Goal: Task Accomplishment & Management: Complete application form

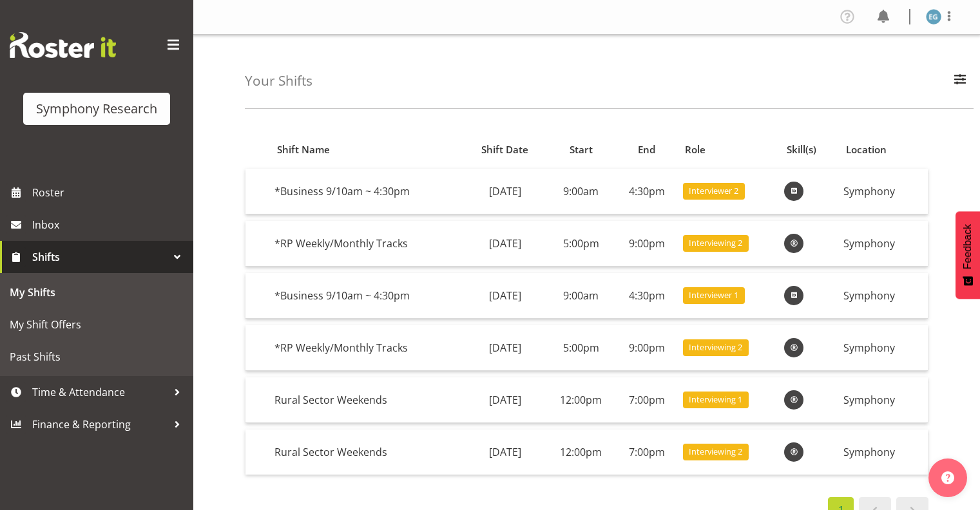
scroll to position [23, 0]
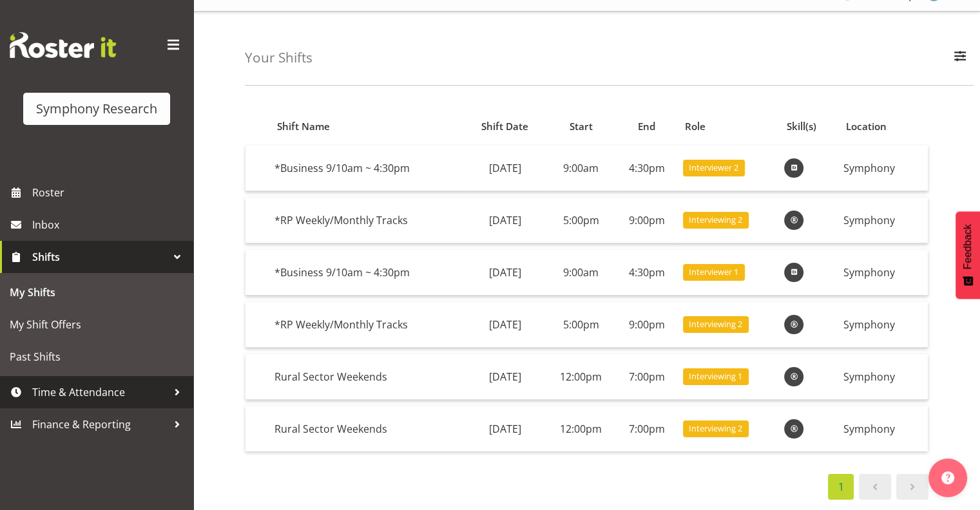
click at [97, 390] on span "Time & Attendance" at bounding box center [99, 392] width 135 height 19
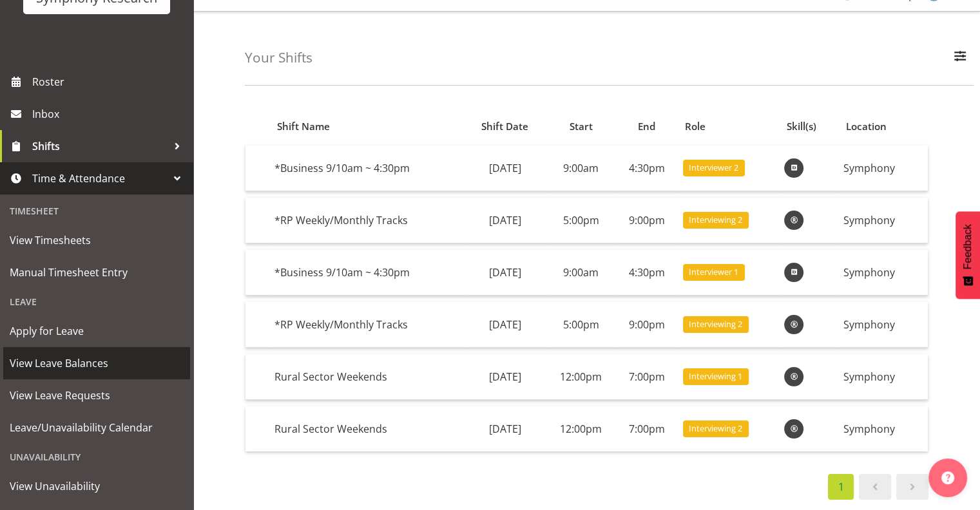
scroll to position [111, 0]
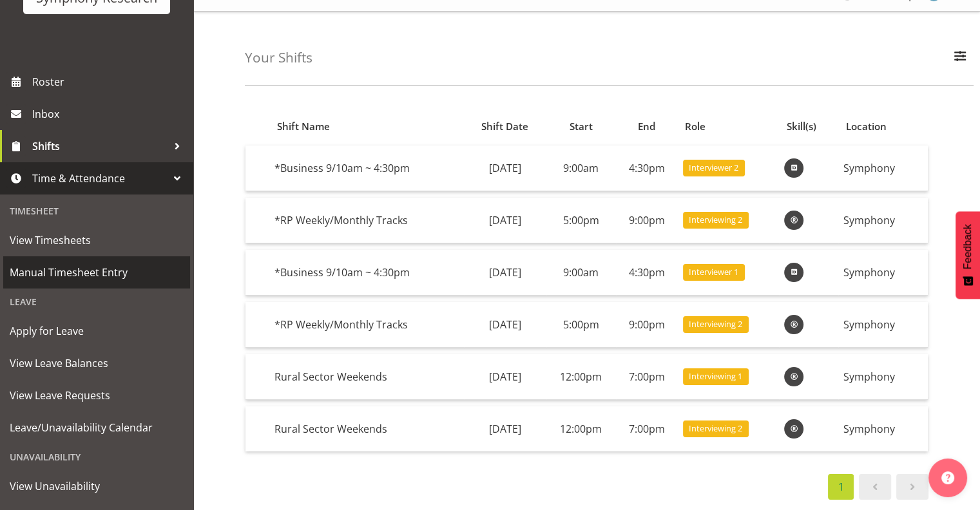
click at [77, 269] on span "Manual Timesheet Entry" at bounding box center [97, 272] width 174 height 19
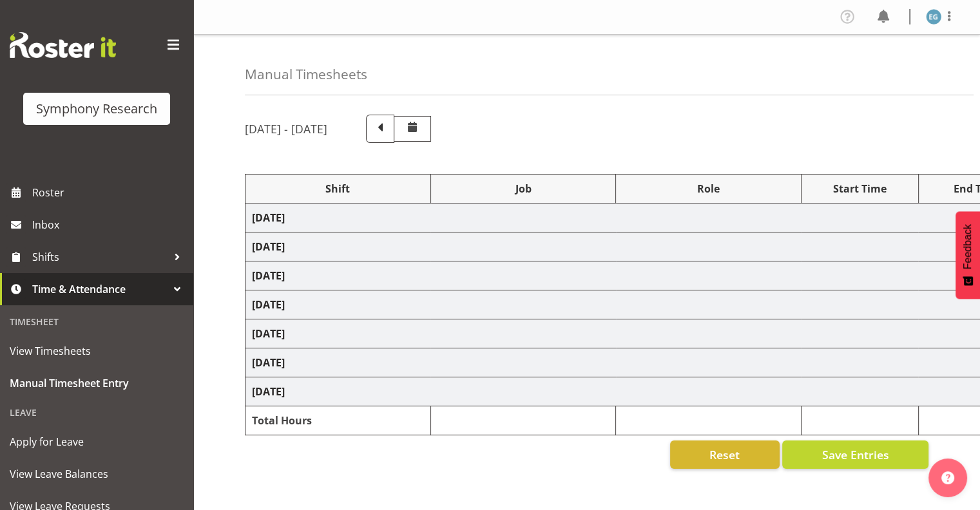
select select "26078"
select select "10587"
select select "26078"
select select "10587"
select select "26078"
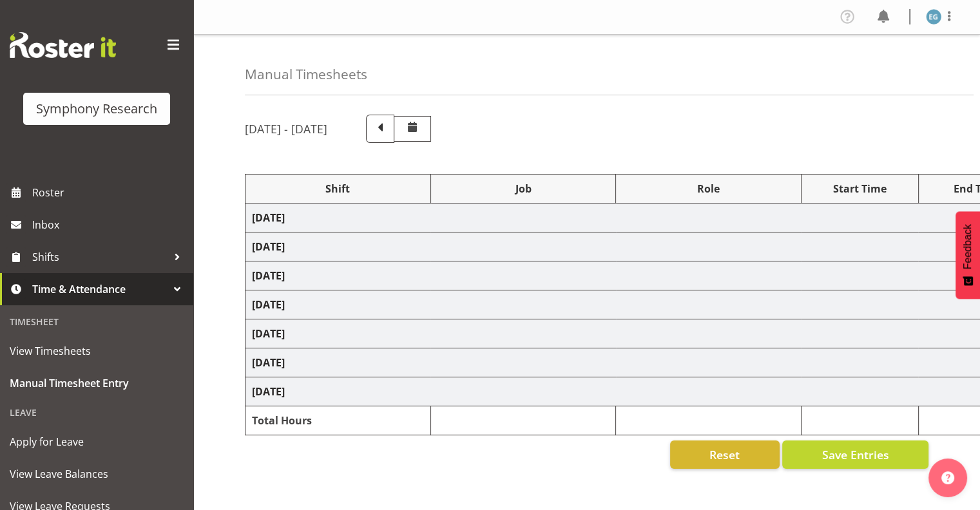
select select "10587"
select select "26078"
select select "10587"
select select "48116"
select select "10242"
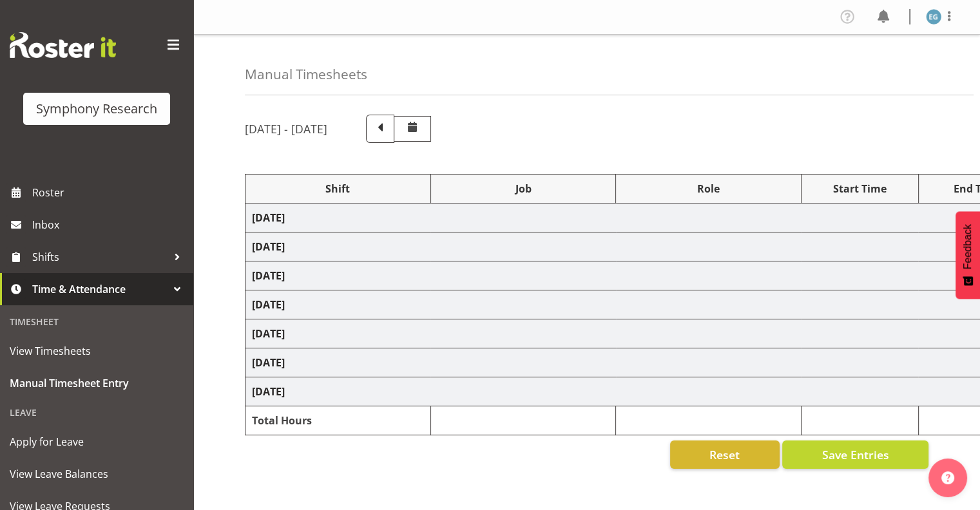
select select "26078"
select select "10587"
select select "26078"
select select "10587"
select select "26078"
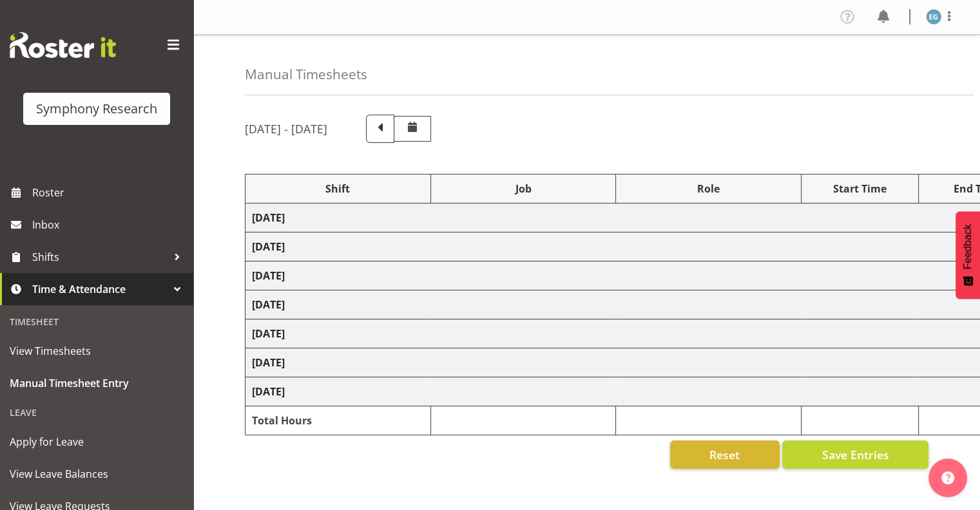
select select "10242"
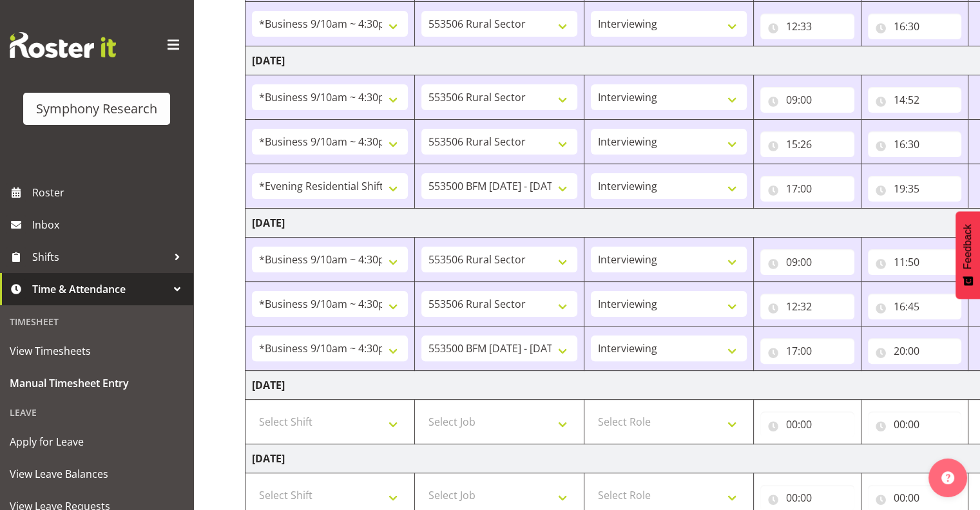
scroll to position [269, 0]
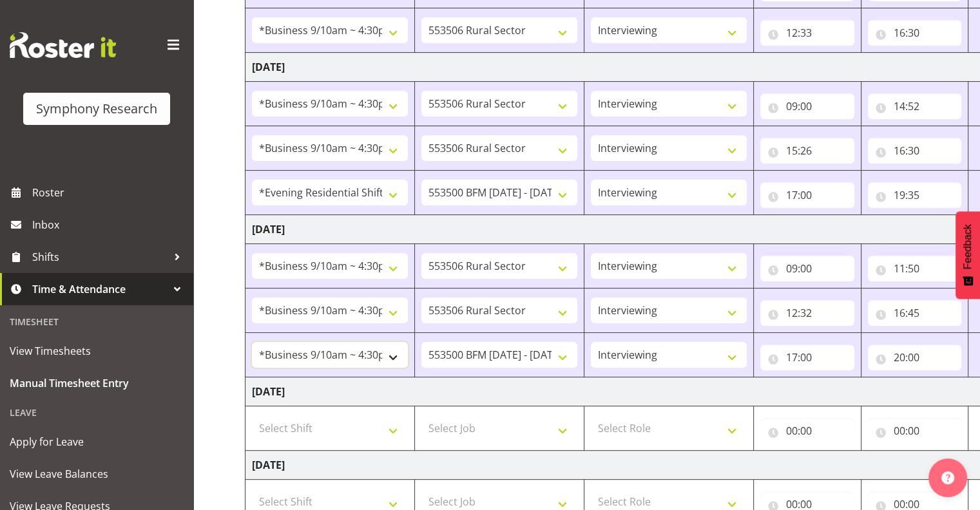
click at [395, 350] on select "!!Weekend Residential (Roster IT Shift Label) *Business 9/10am ~ 4:30pm *Busine…" at bounding box center [330, 355] width 156 height 26
select select "48116"
click at [252, 342] on select "!!Weekend Residential (Roster IT Shift Label) *Business 9/10am ~ 4:30pm *Busine…" at bounding box center [330, 355] width 156 height 26
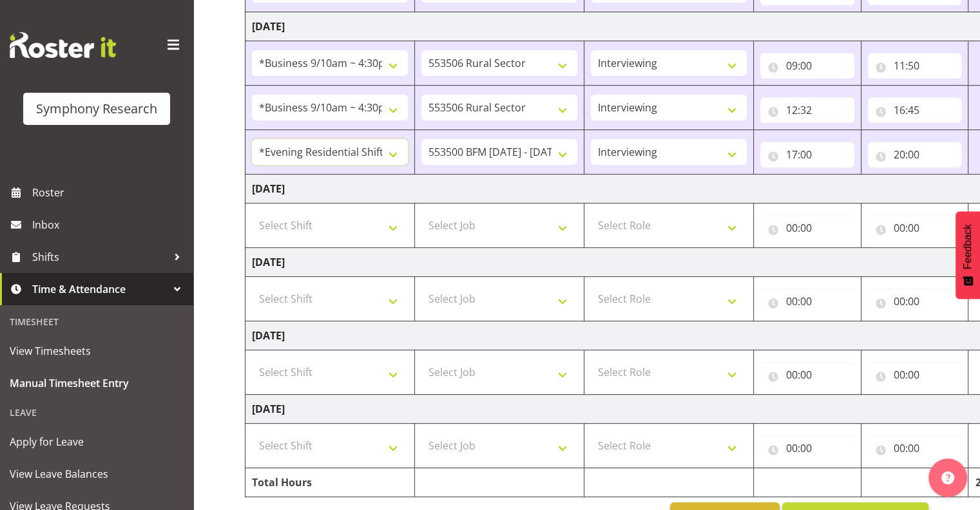
scroll to position [508, 0]
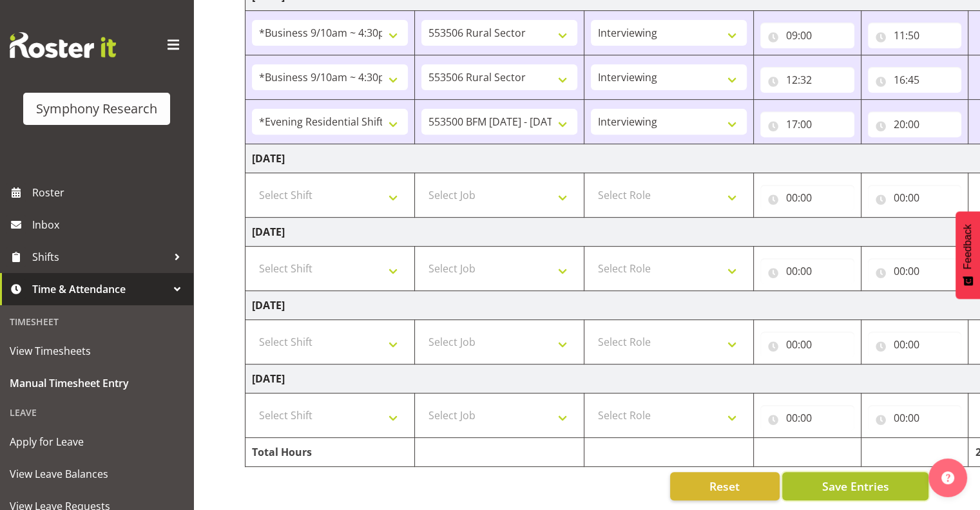
click at [852, 478] on span "Save Entries" at bounding box center [854, 486] width 67 height 17
click at [390, 186] on select "Select Shift !!Weekend Residential (Roster IT Shift Label) *Business 9/10am ~ 4…" at bounding box center [330, 195] width 156 height 26
select select "26078"
click at [252, 182] on select "Select Shift !!Weekend Residential (Roster IT Shift Label) *Business 9/10am ~ 4…" at bounding box center [330, 195] width 156 height 26
click at [563, 186] on select "Select Job 550060 IF Admin 553492 World Poll Aus Wave 2 Main 2025 553493 World …" at bounding box center [499, 195] width 156 height 26
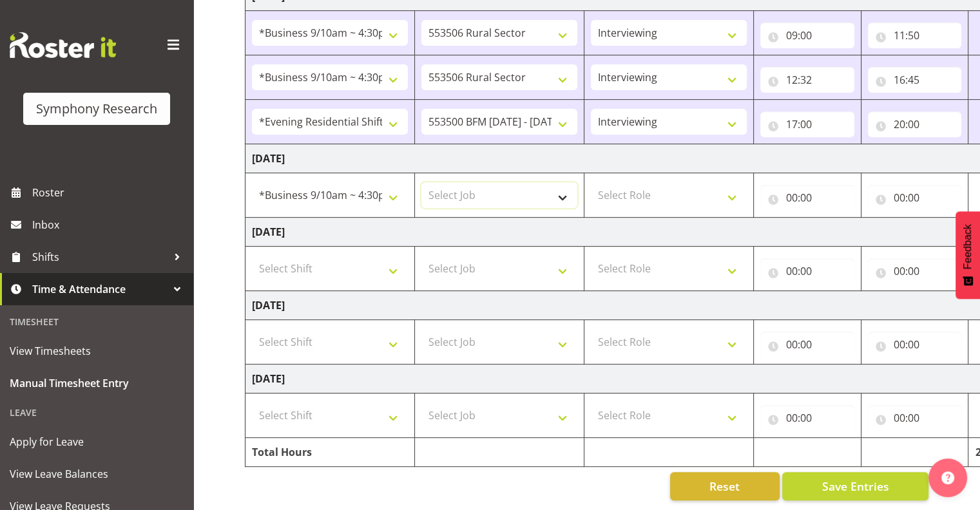
select select "10587"
click at [421, 182] on select "Select Job 550060 IF Admin 553492 World Poll Aus Wave 2 Main 2025 553493 World …" at bounding box center [499, 195] width 156 height 26
click at [732, 183] on select "Select Role Interviewing Briefing" at bounding box center [669, 195] width 156 height 26
select select "47"
click at [591, 182] on select "Select Role Interviewing Briefing" at bounding box center [669, 195] width 156 height 26
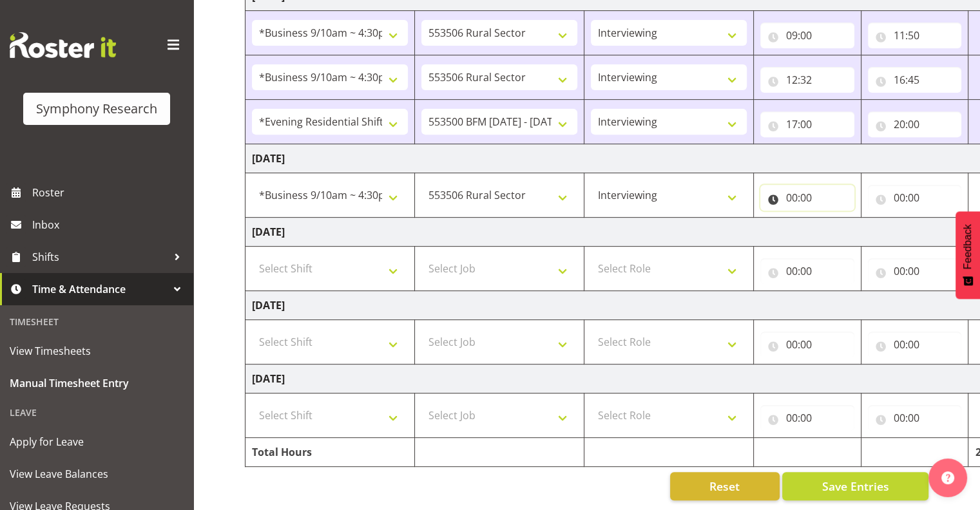
click at [794, 185] on input "00:00" at bounding box center [807, 198] width 94 height 26
click at [845, 218] on select "00 01 02 03 04 05 06 07 08 09 10 11 12 13 14 15 16 17 18 19 20 21 22 23" at bounding box center [848, 231] width 29 height 26
select select "9"
click at [834, 218] on select "00 01 02 03 04 05 06 07 08 09 10 11 12 13 14 15 16 17 18 19 20 21 22 23" at bounding box center [848, 231] width 29 height 26
type input "09:00"
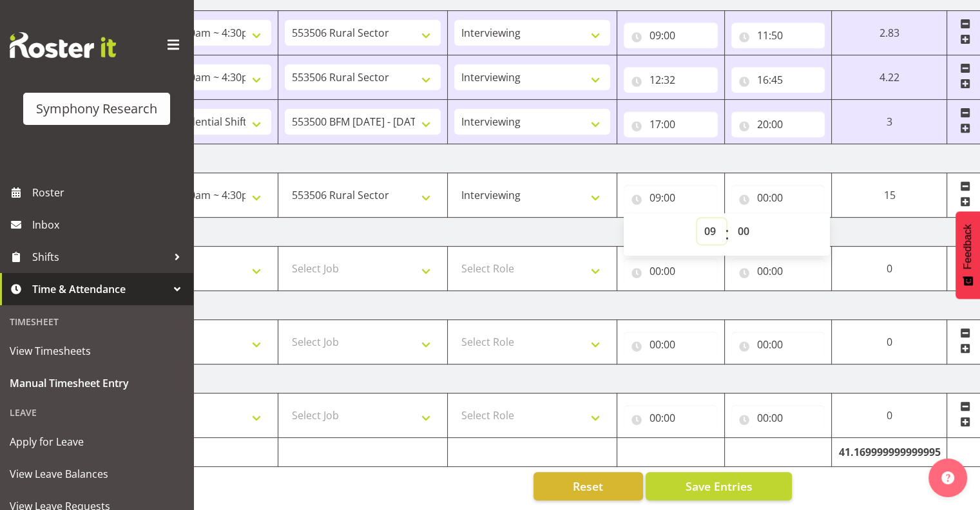
scroll to position [0, 167]
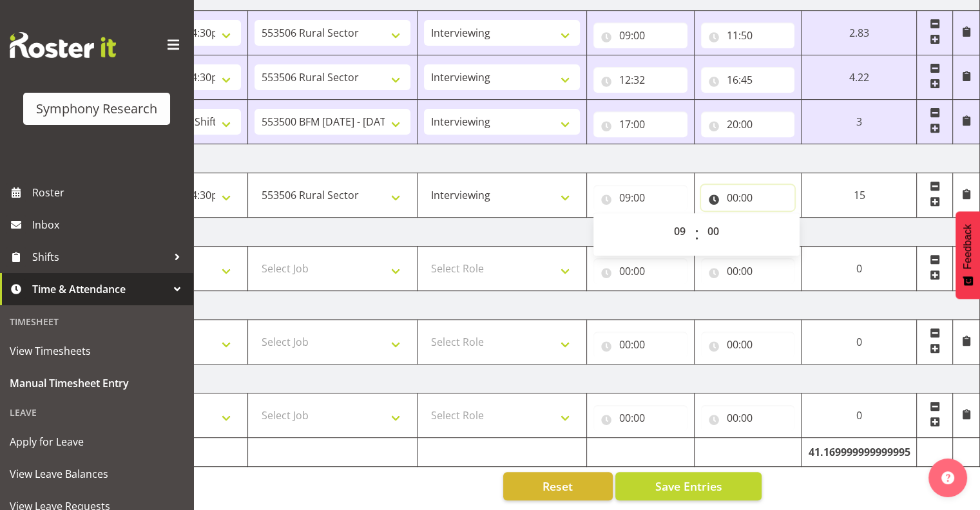
click at [733, 185] on input "00:00" at bounding box center [748, 198] width 94 height 26
